Goal: Task Accomplishment & Management: Use online tool/utility

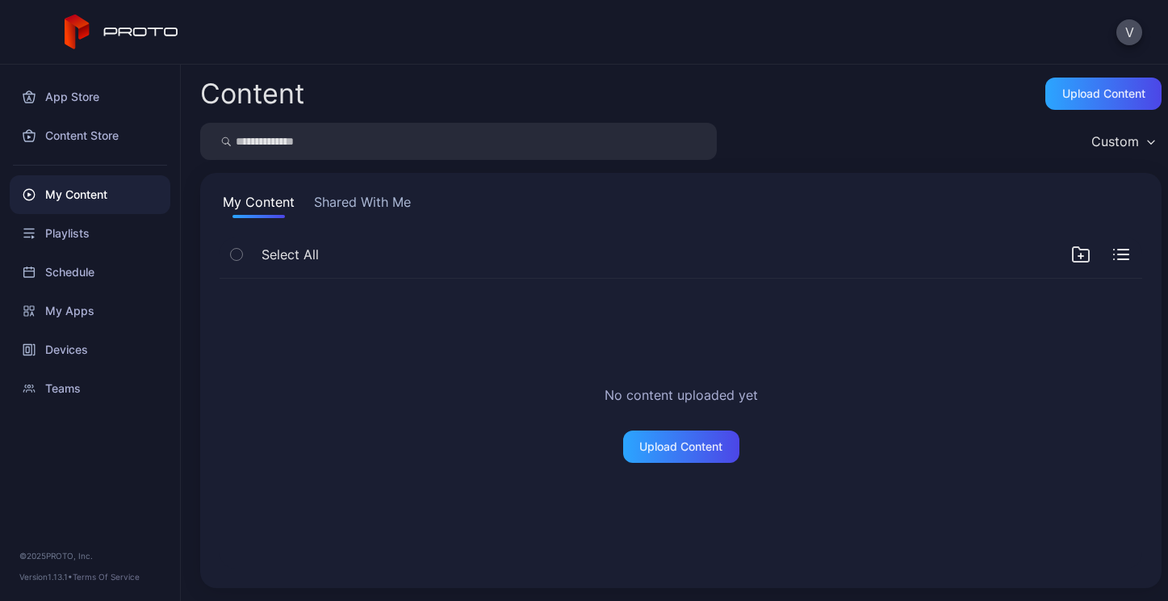
click at [233, 255] on icon "button" at bounding box center [236, 254] width 11 height 18
click at [343, 207] on button "Shared With Me" at bounding box center [362, 205] width 103 height 26
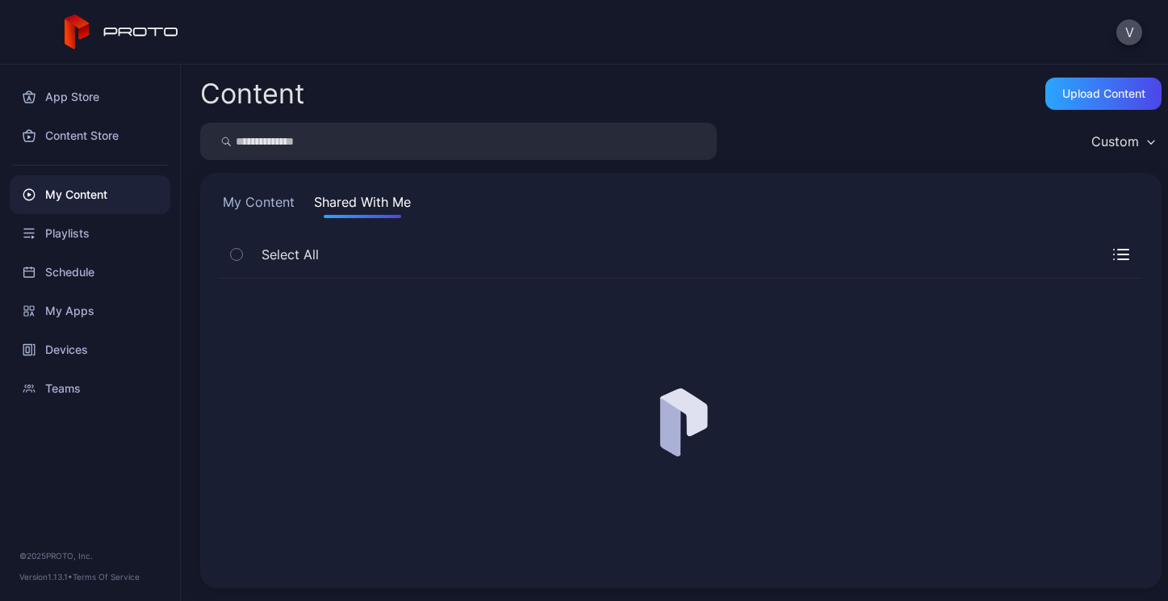
click at [267, 207] on button "My Content" at bounding box center [259, 205] width 78 height 26
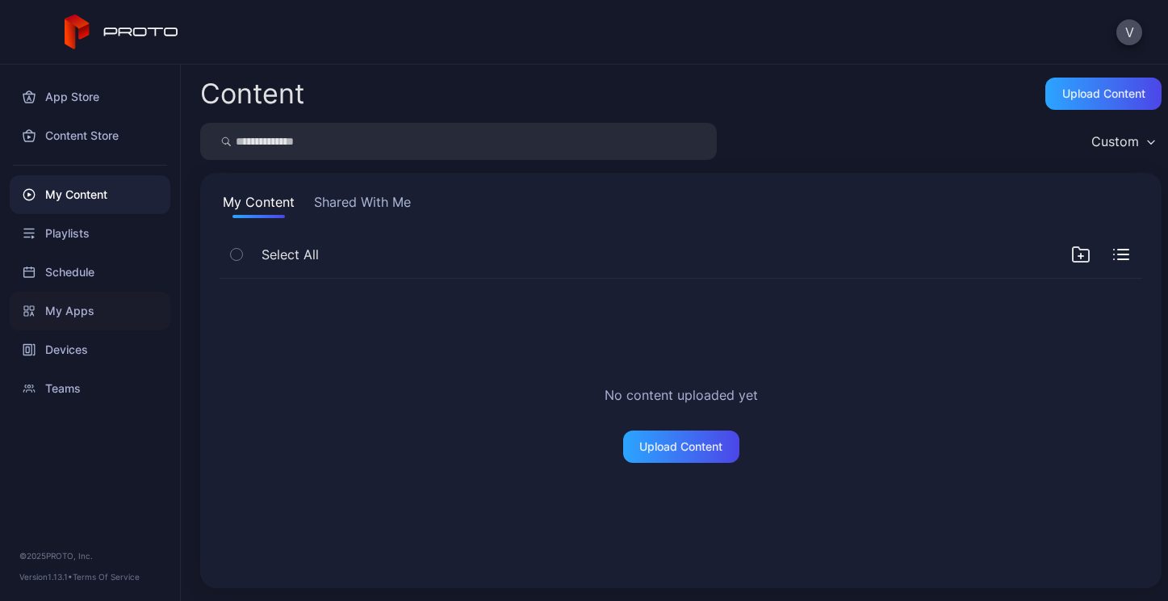
click at [63, 308] on div "My Apps" at bounding box center [90, 310] width 161 height 39
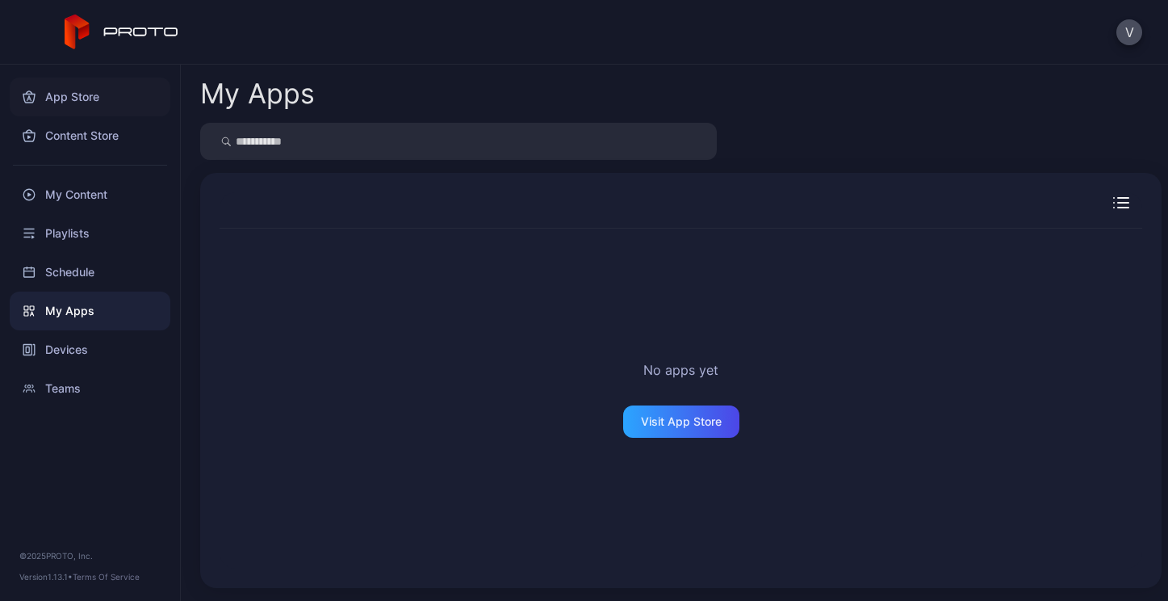
click at [65, 102] on div "App Store" at bounding box center [90, 96] width 161 height 39
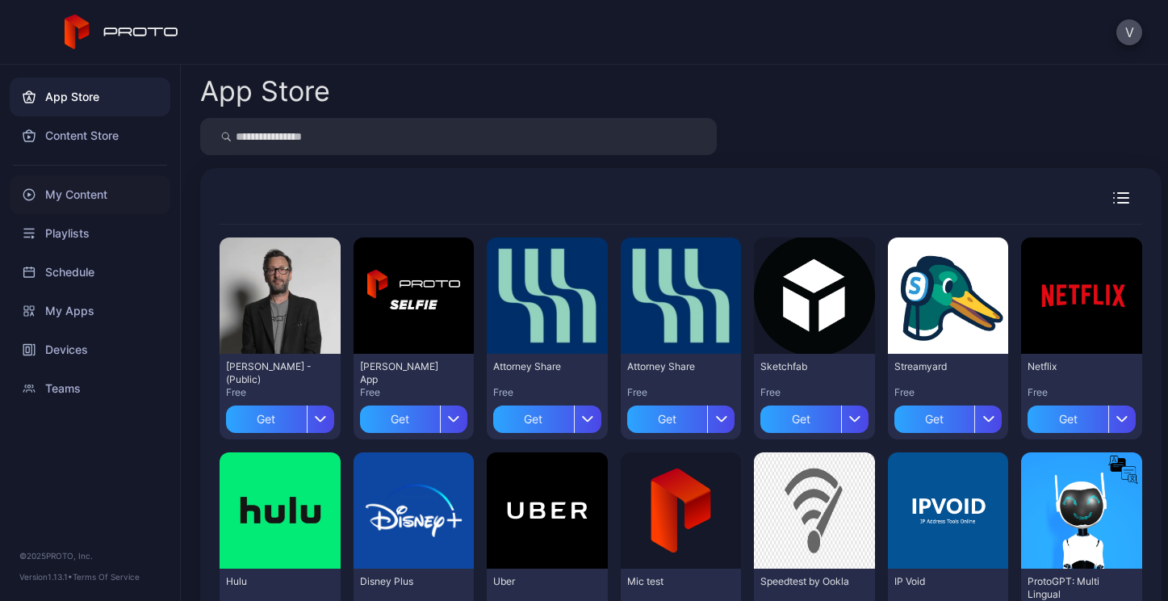
click at [69, 196] on div "My Content" at bounding box center [90, 194] width 161 height 39
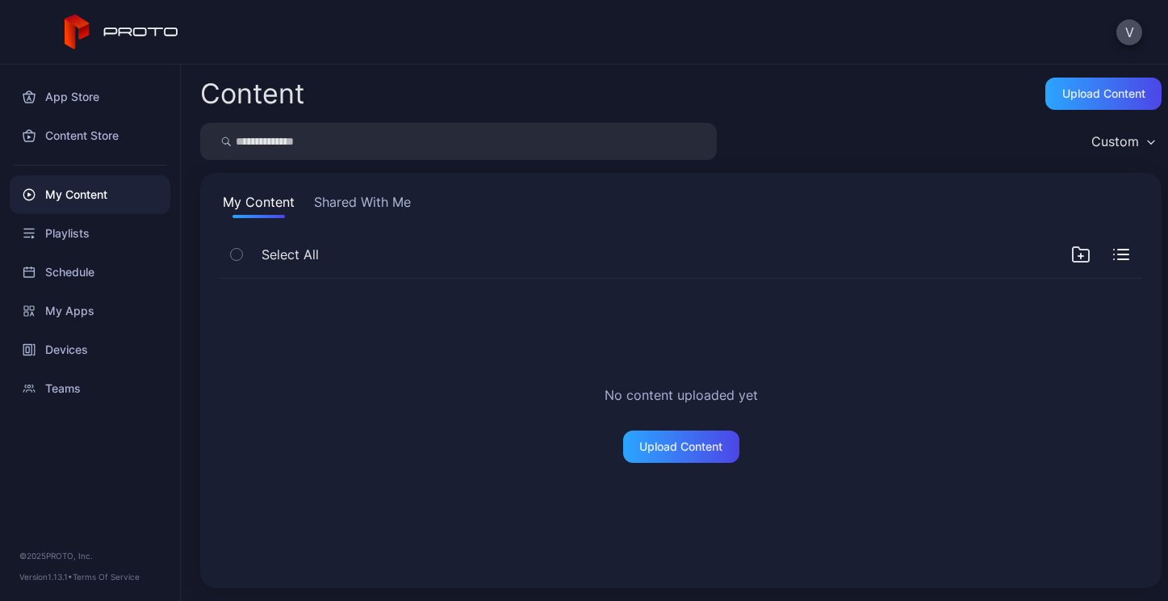
click at [361, 146] on input "search" at bounding box center [458, 141] width 517 height 37
click at [65, 318] on div "My Apps" at bounding box center [90, 310] width 161 height 39
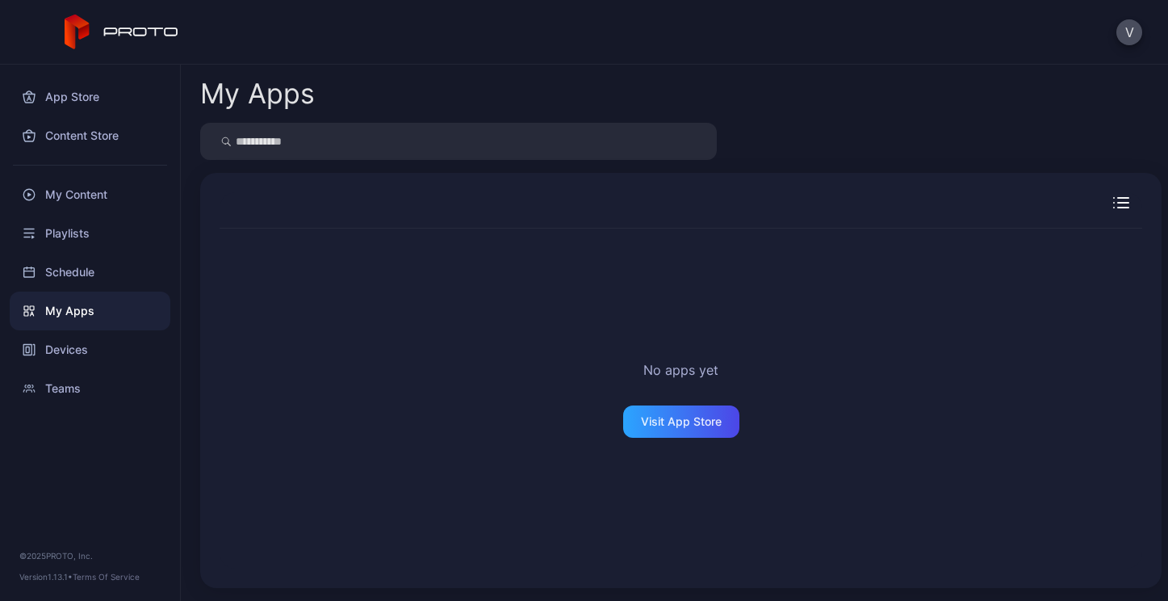
click at [61, 356] on div "Devices" at bounding box center [90, 349] width 161 height 39
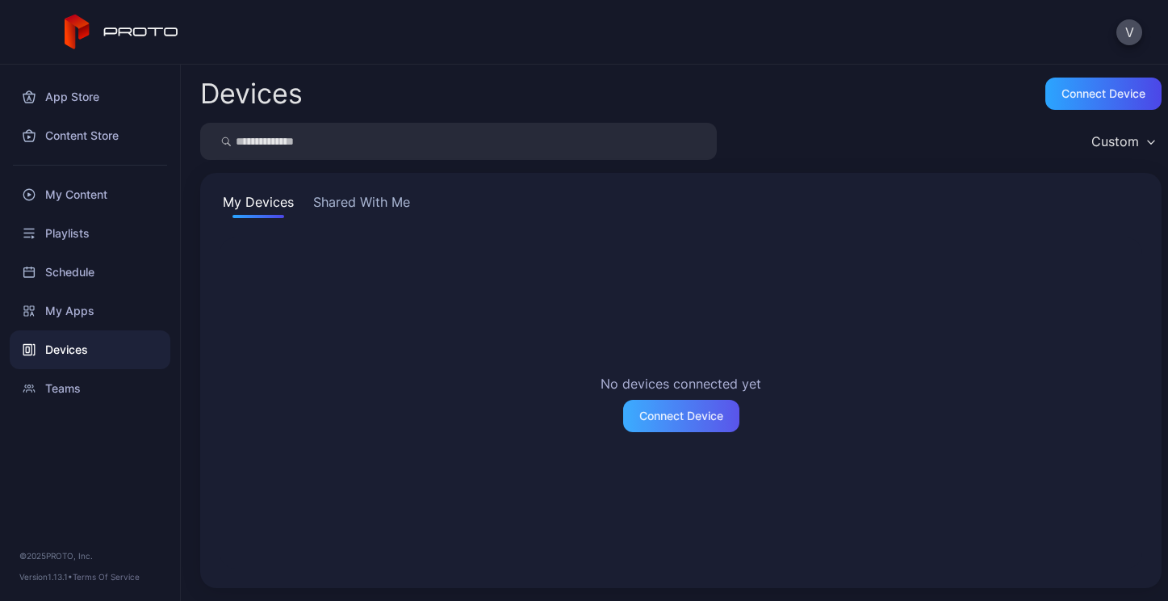
click at [655, 416] on div "Connect Device" at bounding box center [681, 415] width 84 height 13
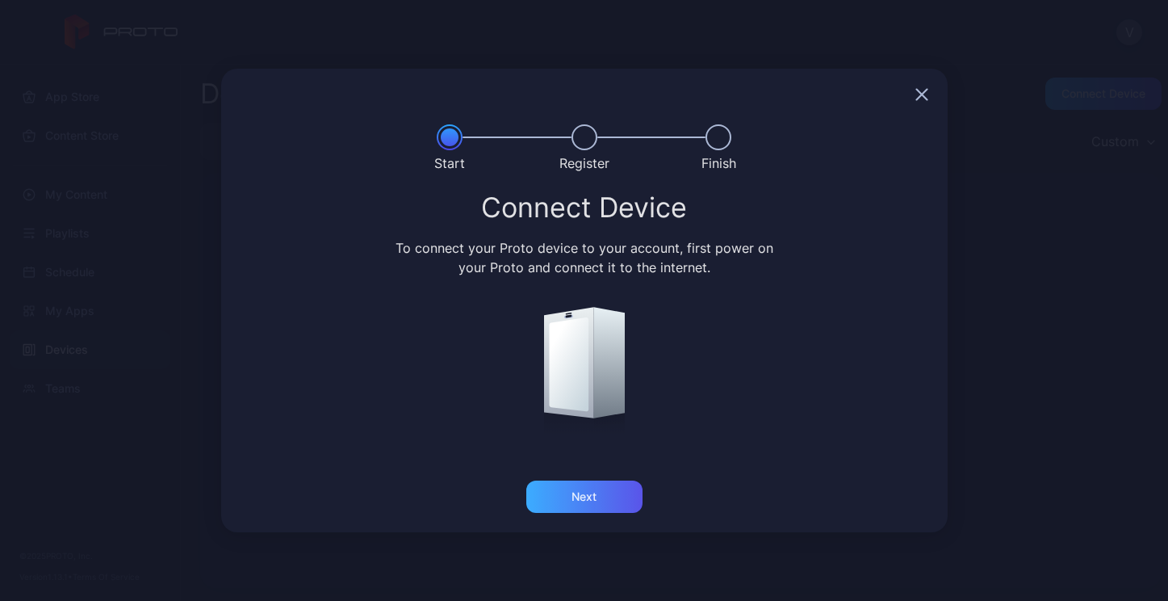
click at [589, 501] on div "Next" at bounding box center [583, 496] width 25 height 13
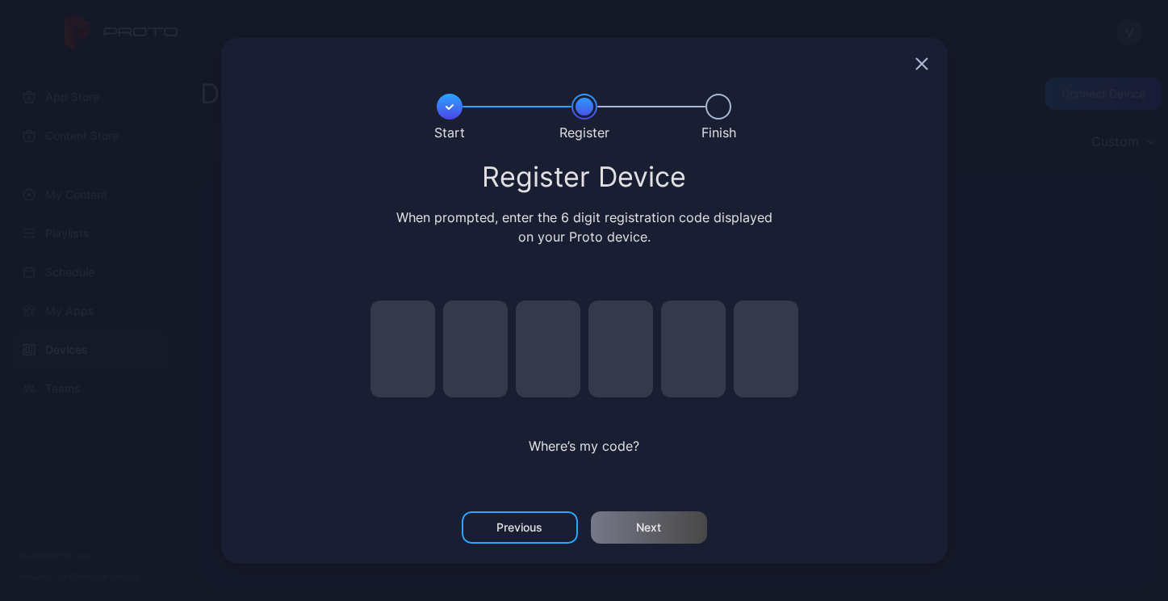
click at [927, 61] on icon "button" at bounding box center [921, 63] width 13 height 13
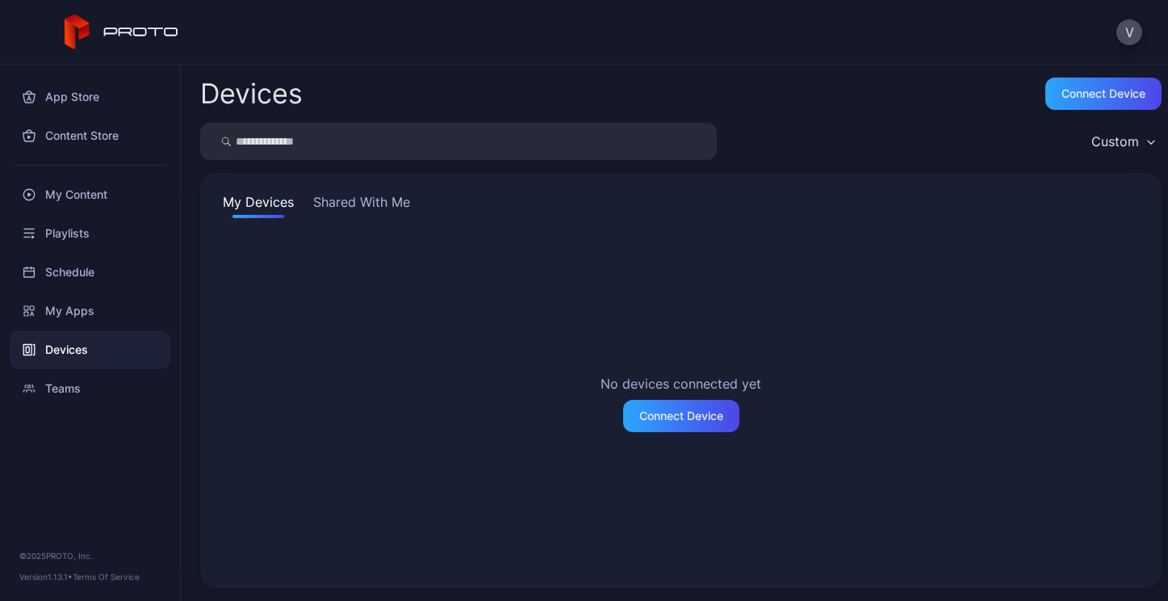
click at [333, 132] on input "search" at bounding box center [458, 141] width 517 height 37
click at [1065, 105] on div "Connect device" at bounding box center [1103, 93] width 116 height 32
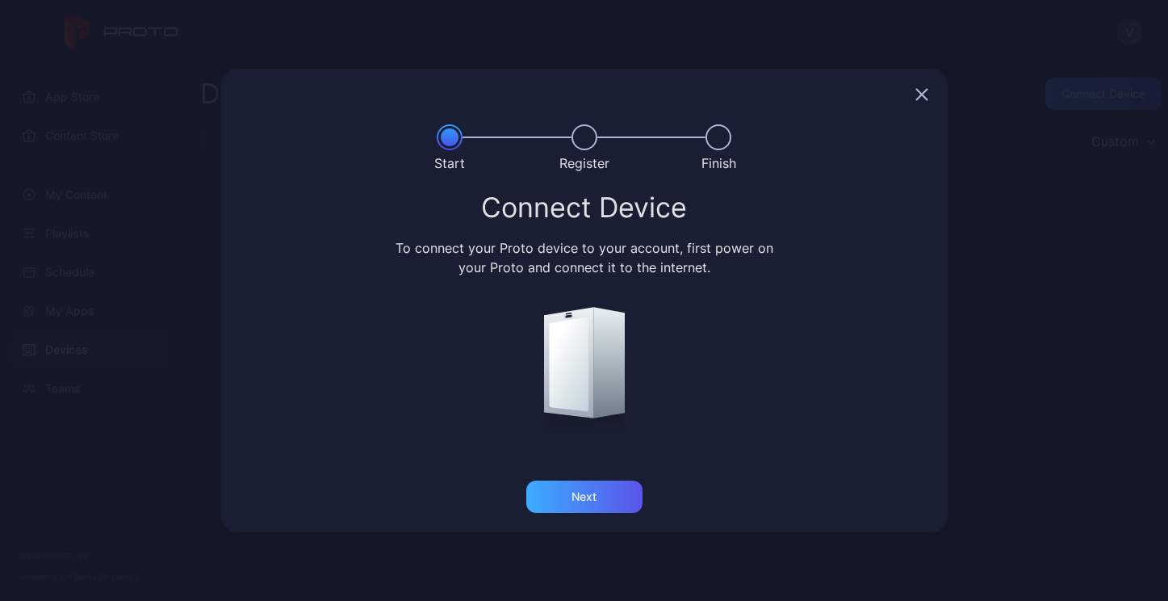
click at [578, 511] on div "Next" at bounding box center [584, 496] width 116 height 32
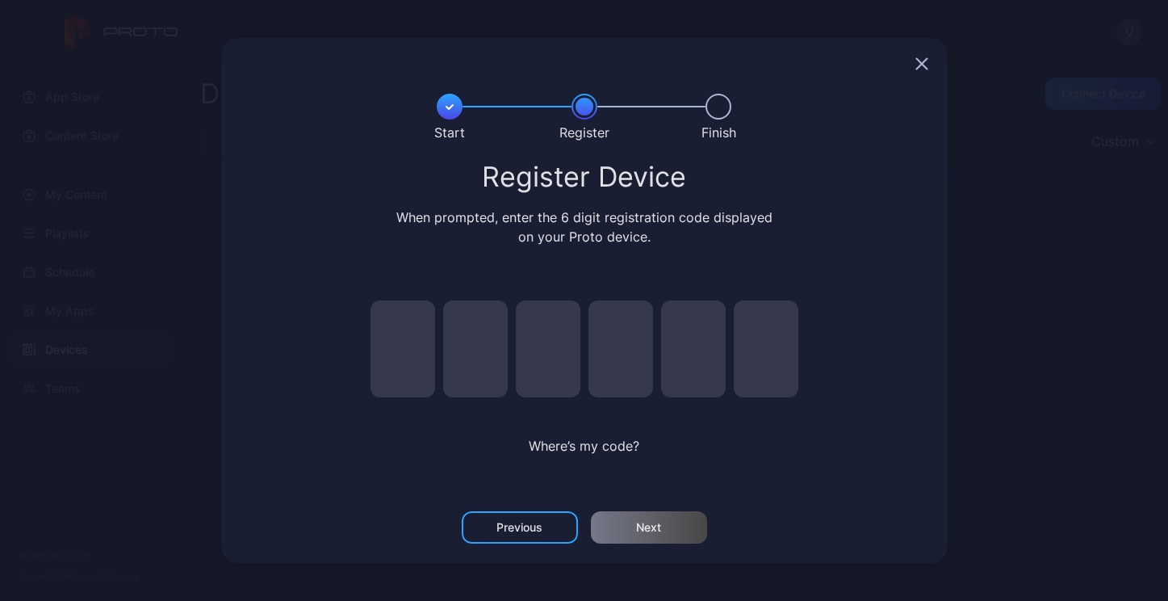
click at [560, 529] on div "Previous" at bounding box center [520, 527] width 116 height 32
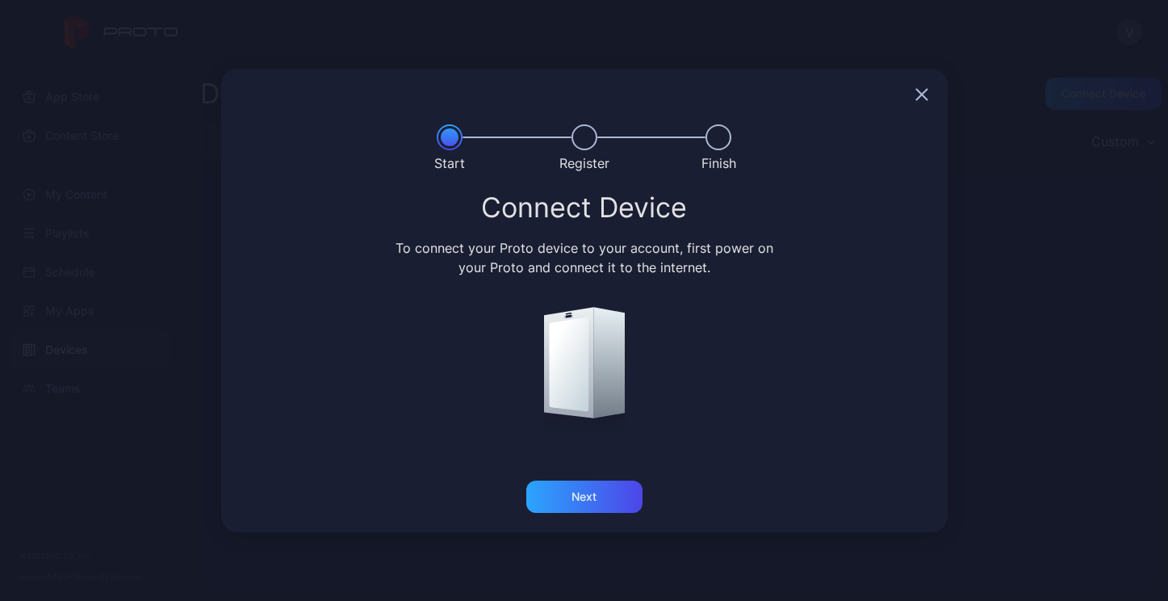
click at [923, 94] on icon "button" at bounding box center [921, 95] width 10 height 10
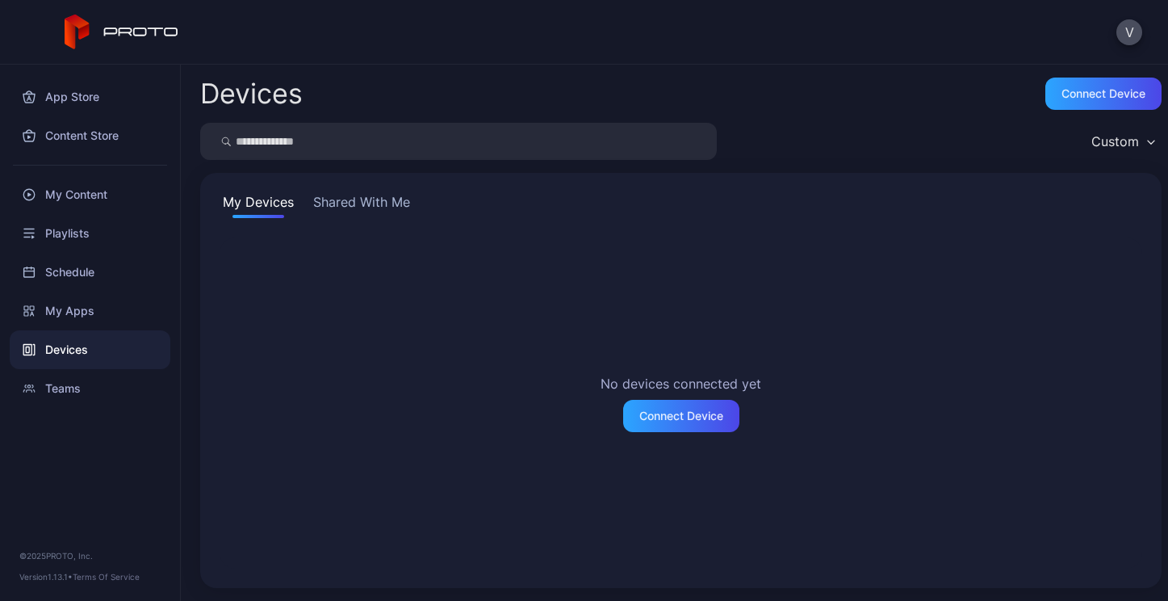
click at [1091, 140] on div "Custom" at bounding box center [1115, 141] width 48 height 16
click at [757, 320] on div "No devices connected yet Connect Device" at bounding box center [681, 402] width 923 height 331
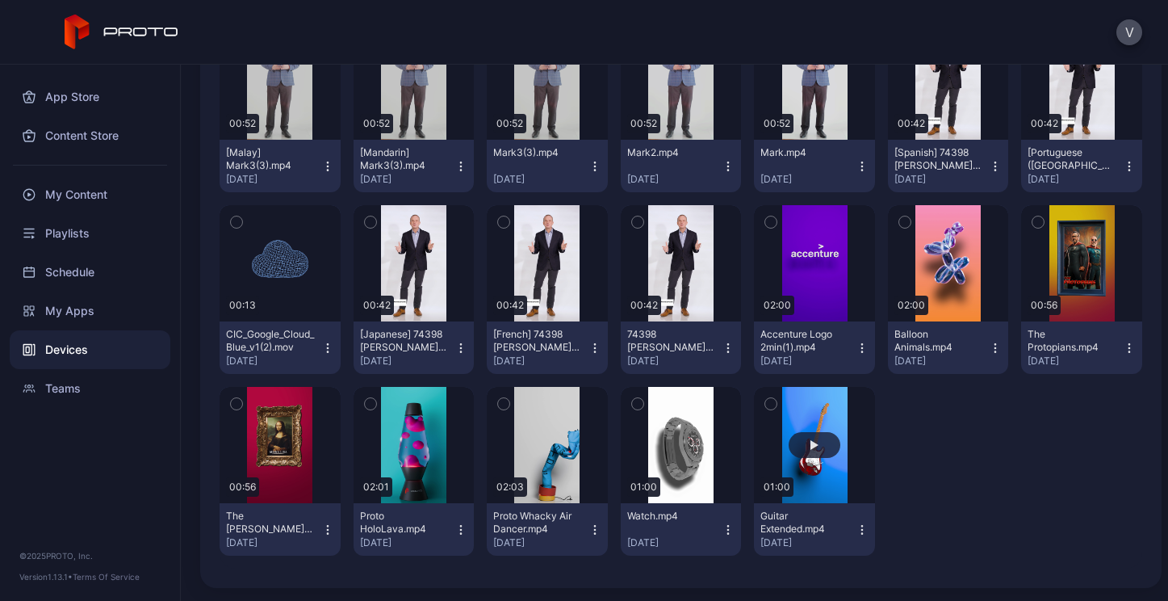
scroll to position [381, 0]
click at [661, 245] on button "button" at bounding box center [681, 263] width 121 height 116
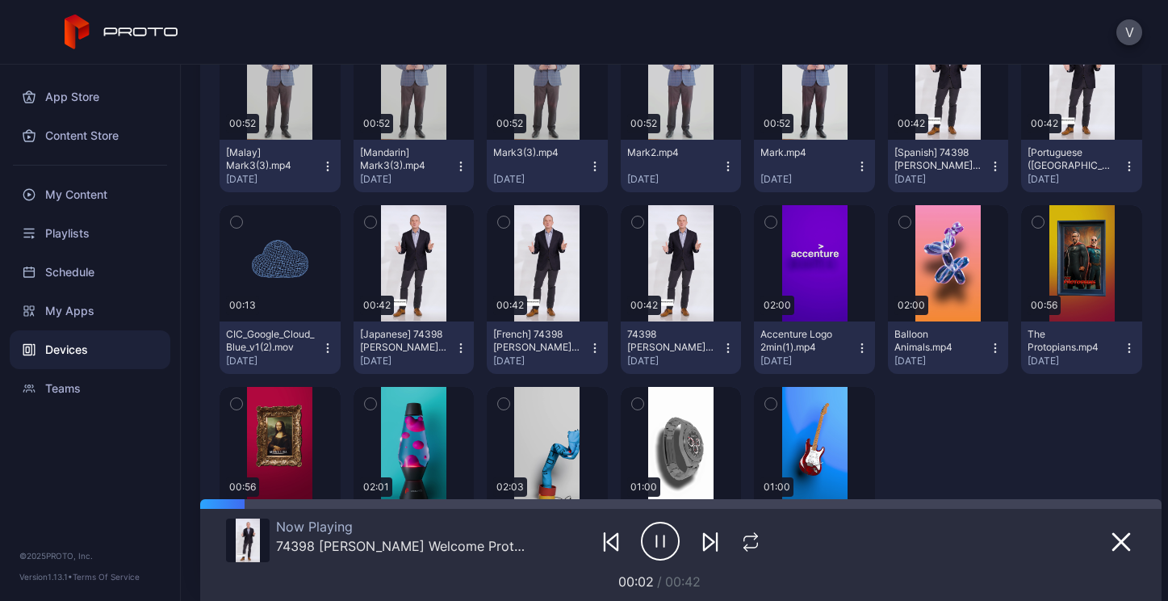
click at [249, 542] on img at bounding box center [248, 540] width 24 height 44
click at [642, 539] on icon "button" at bounding box center [660, 541] width 39 height 40
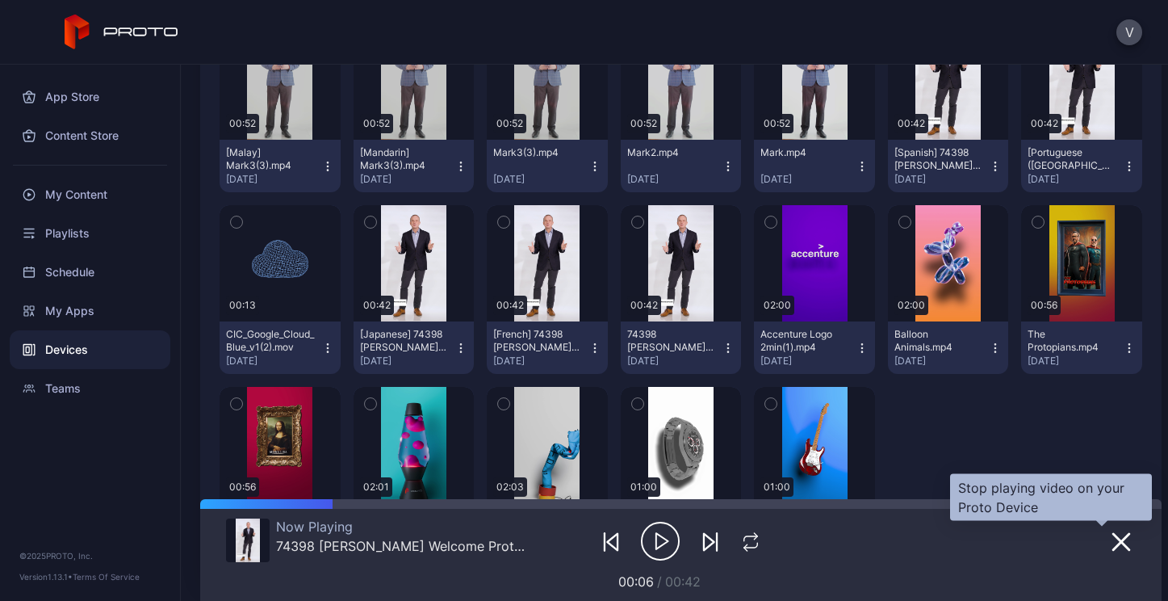
click at [1113, 542] on icon "button" at bounding box center [1121, 542] width 16 height 16
